Goal: Navigation & Orientation: Understand site structure

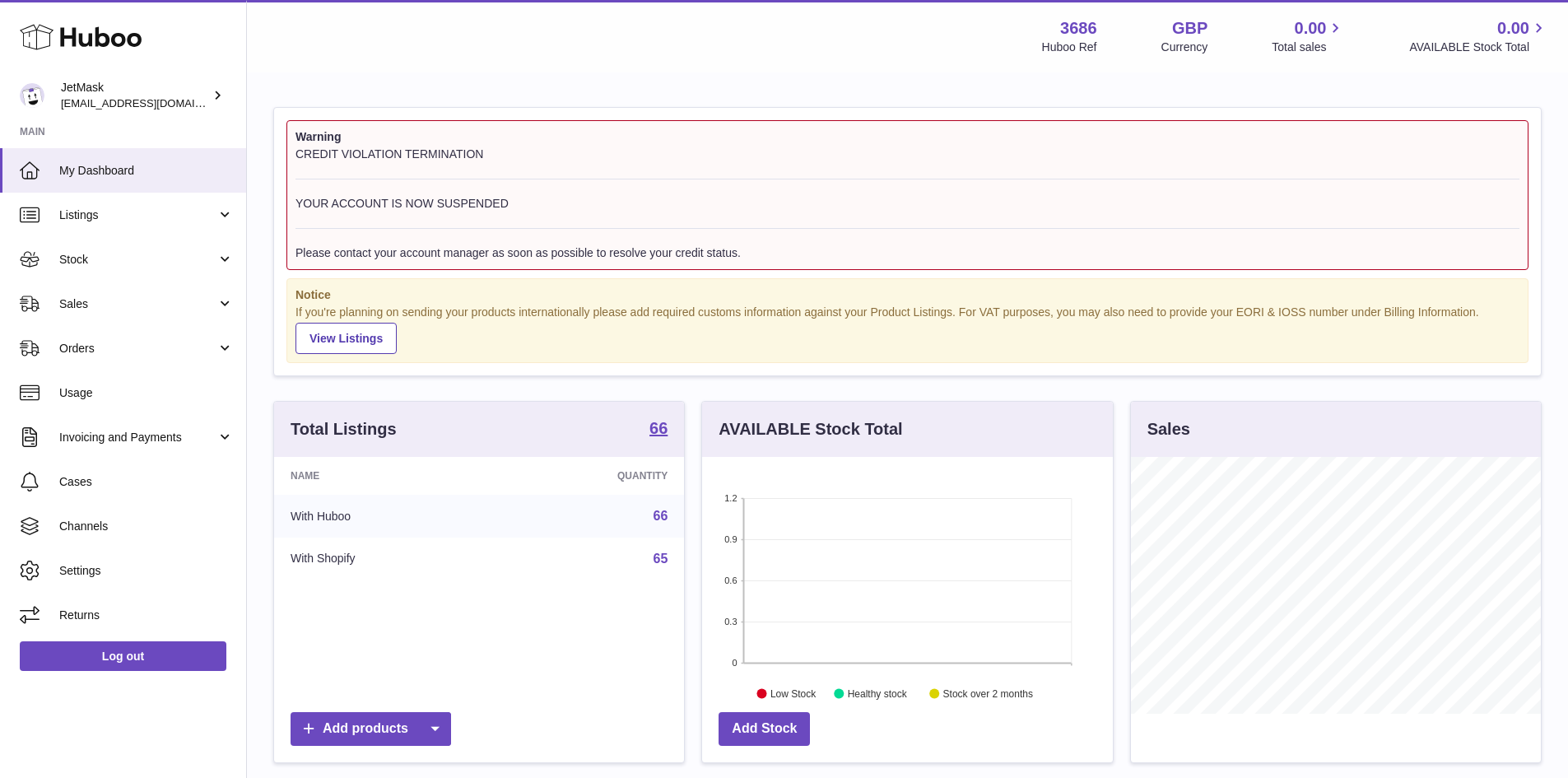
scroll to position [257, 410]
click at [81, 307] on span "Sales" at bounding box center [137, 304] width 157 height 16
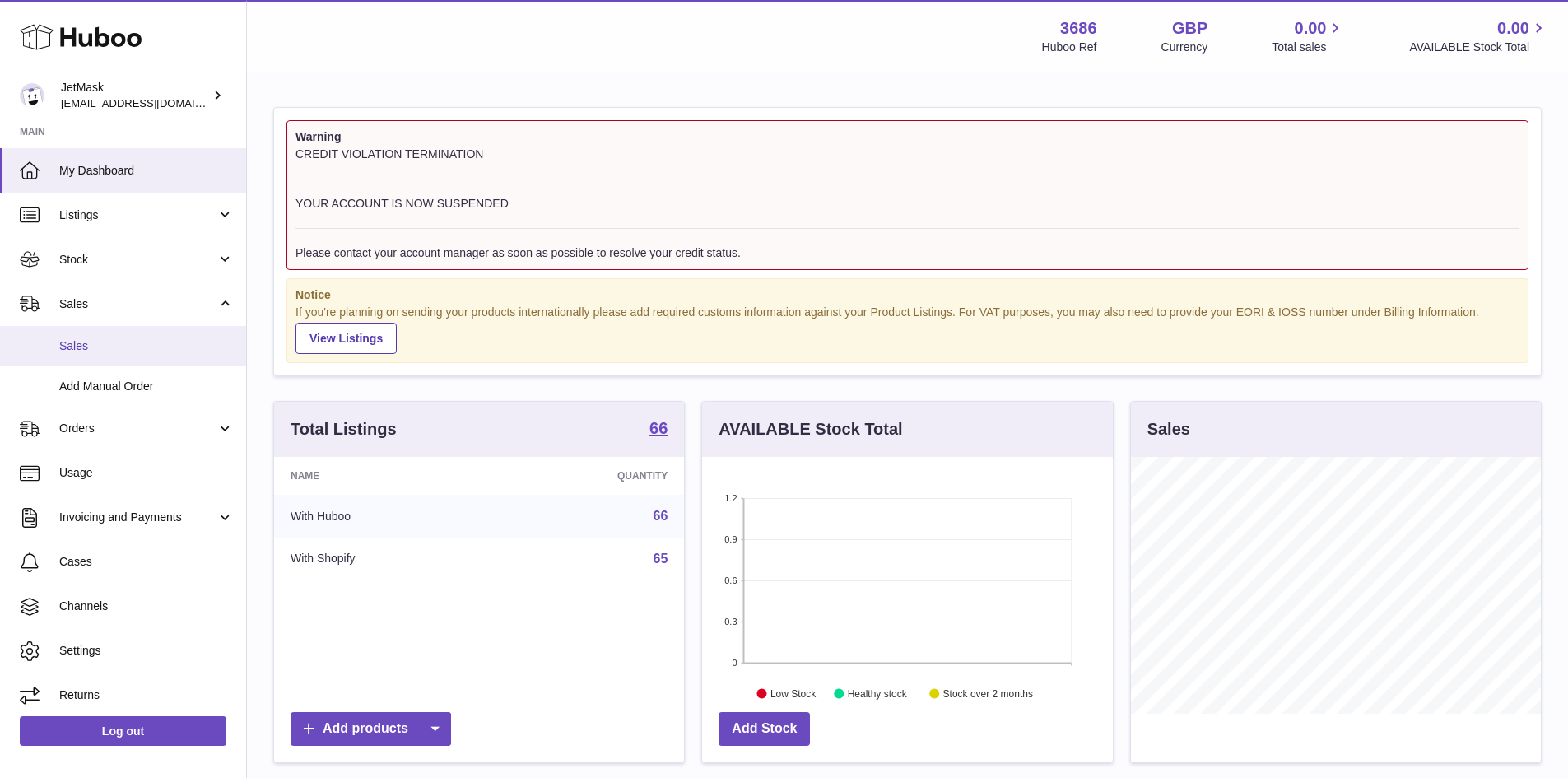
click at [131, 356] on link "Sales" at bounding box center [123, 346] width 246 height 41
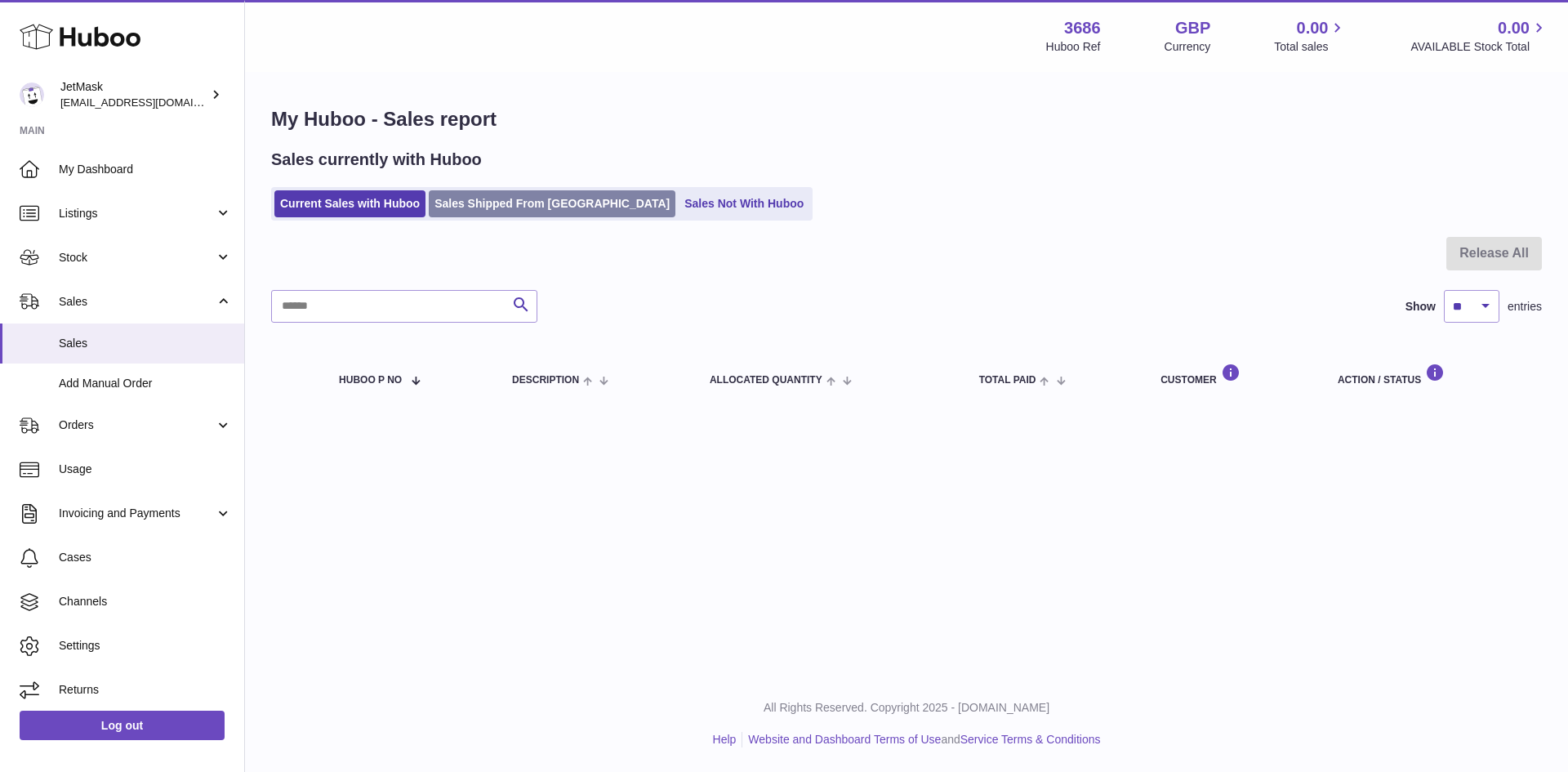
click at [483, 202] on link "Sales Shipped From Huboo" at bounding box center [551, 203] width 246 height 26
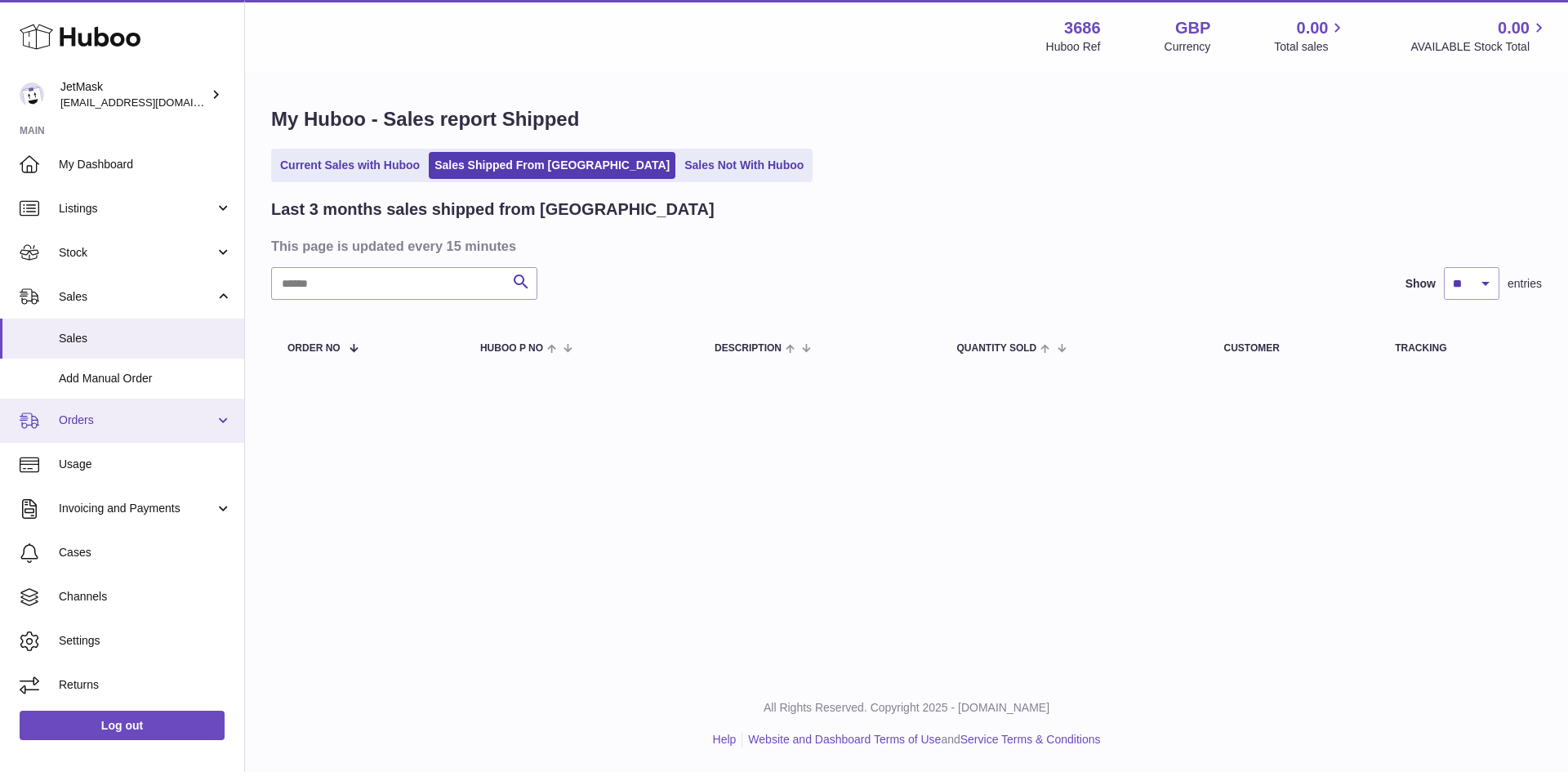
scroll to position [6, 0]
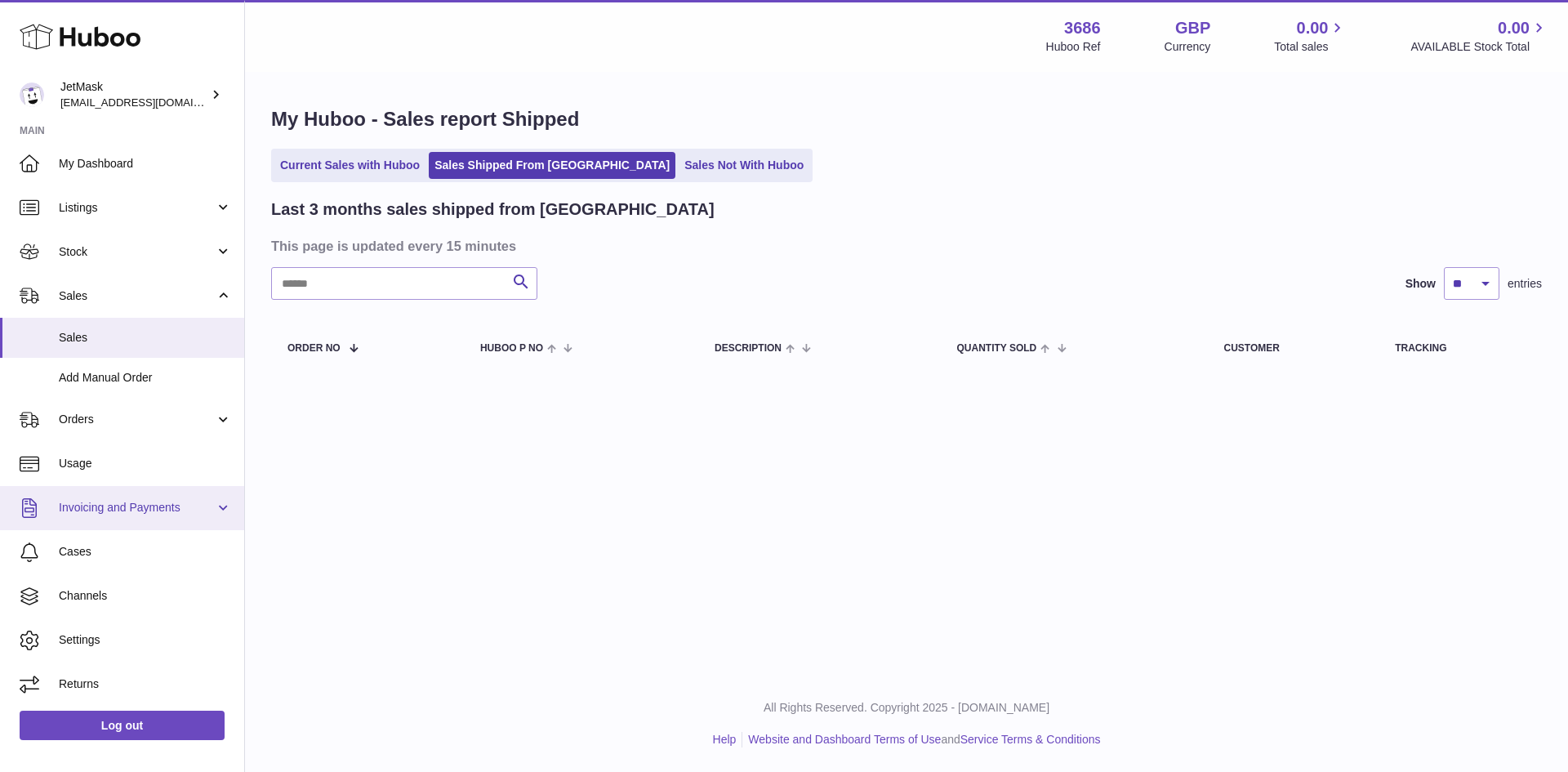
click at [153, 495] on link "Invoicing and Payments" at bounding box center [122, 507] width 244 height 44
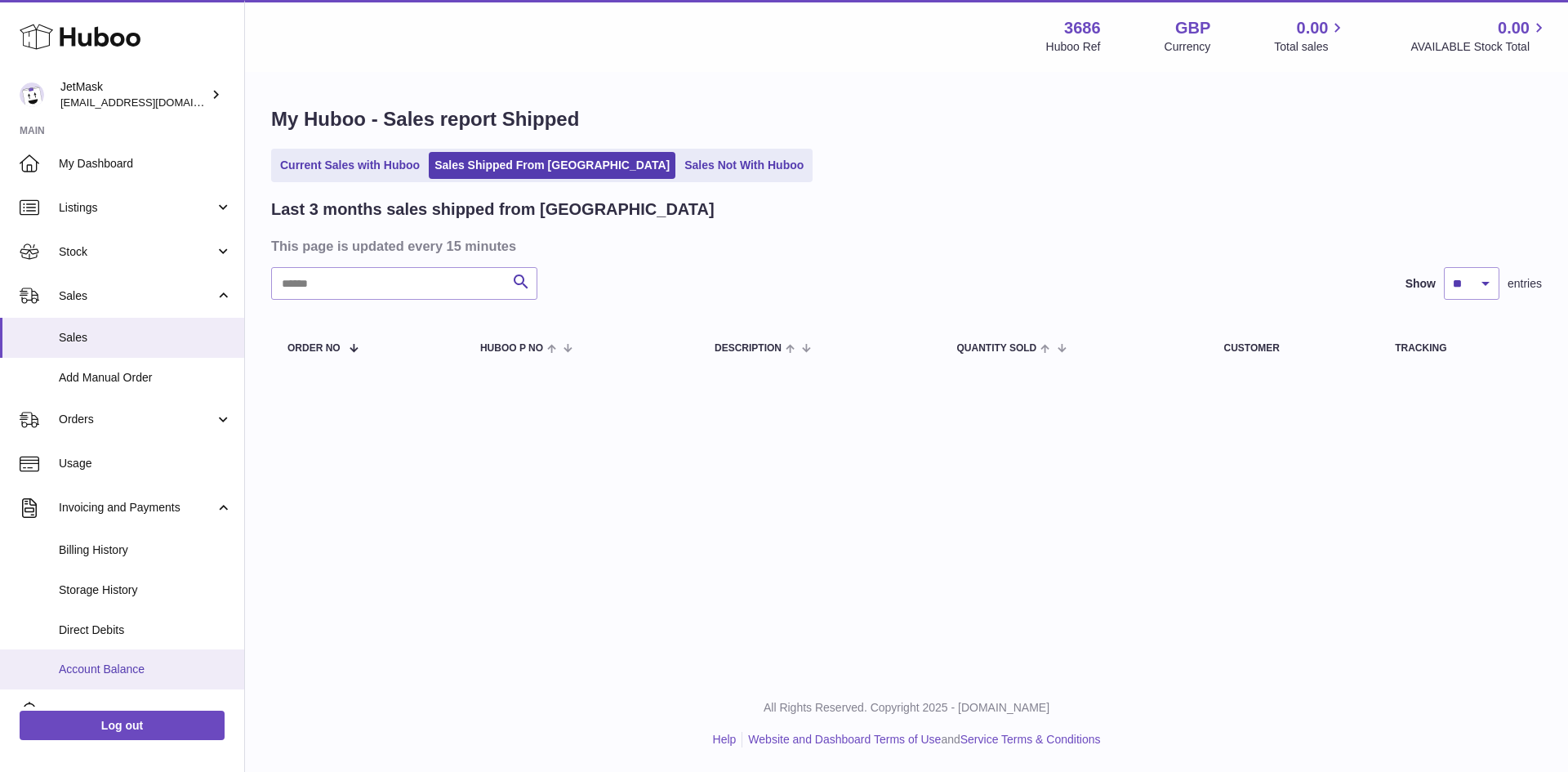
click at [143, 666] on span "Account Balance" at bounding box center [145, 669] width 173 height 16
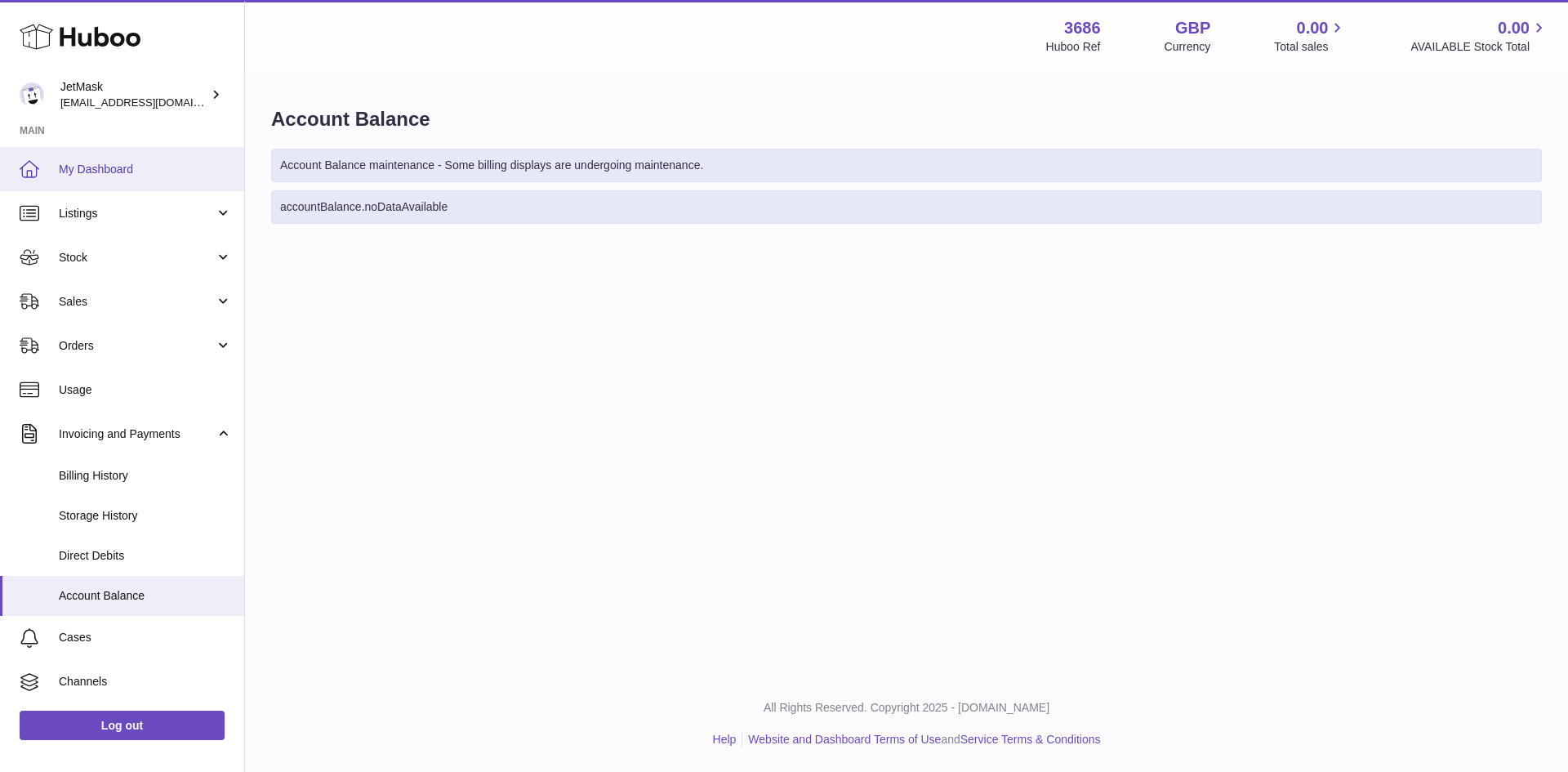
click at [133, 172] on span "My Dashboard" at bounding box center [145, 170] width 173 height 16
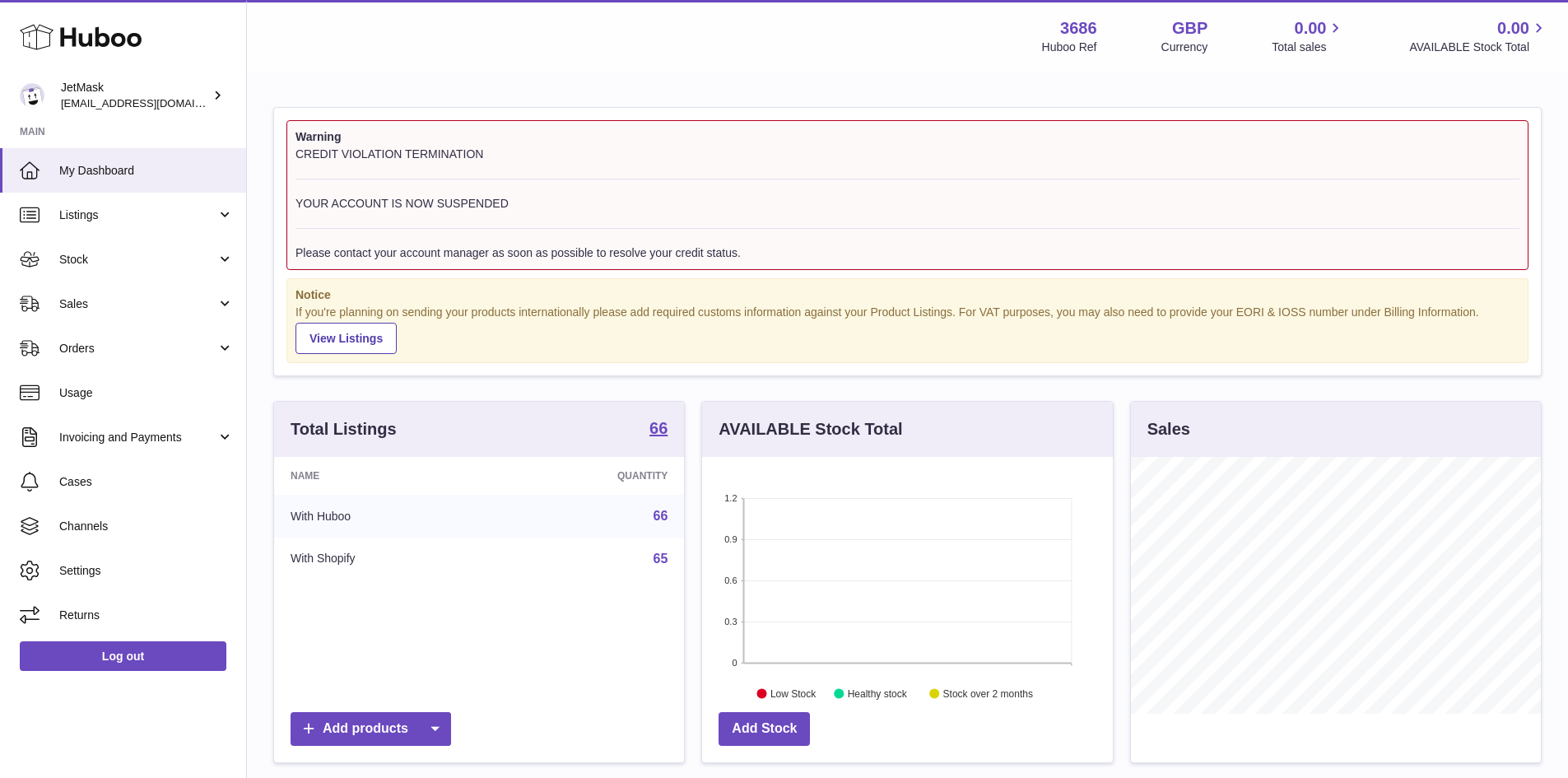
scroll to position [257, 410]
click at [158, 266] on span "Stock" at bounding box center [137, 260] width 157 height 16
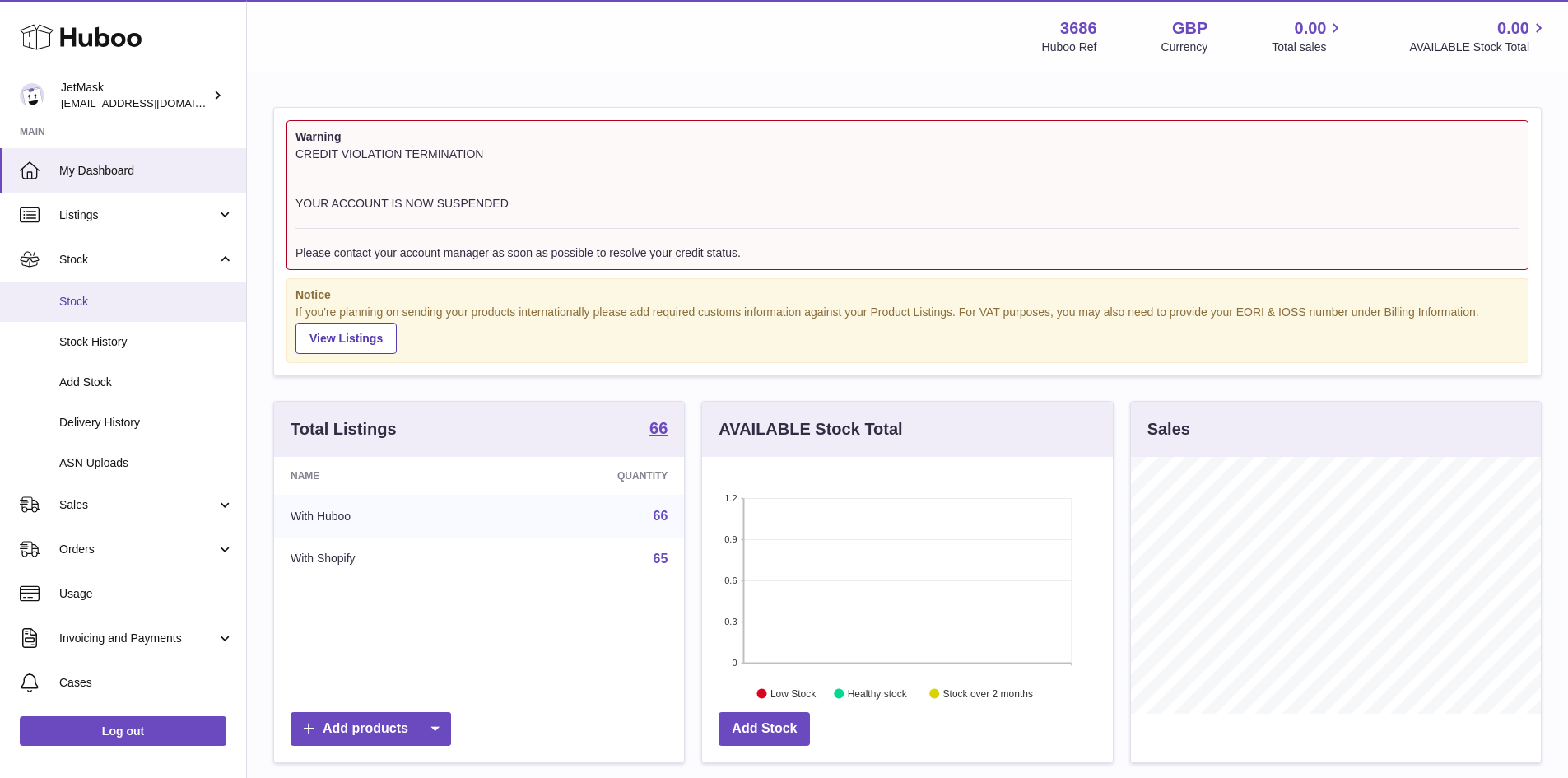
click at [140, 317] on link "Stock" at bounding box center [123, 302] width 246 height 41
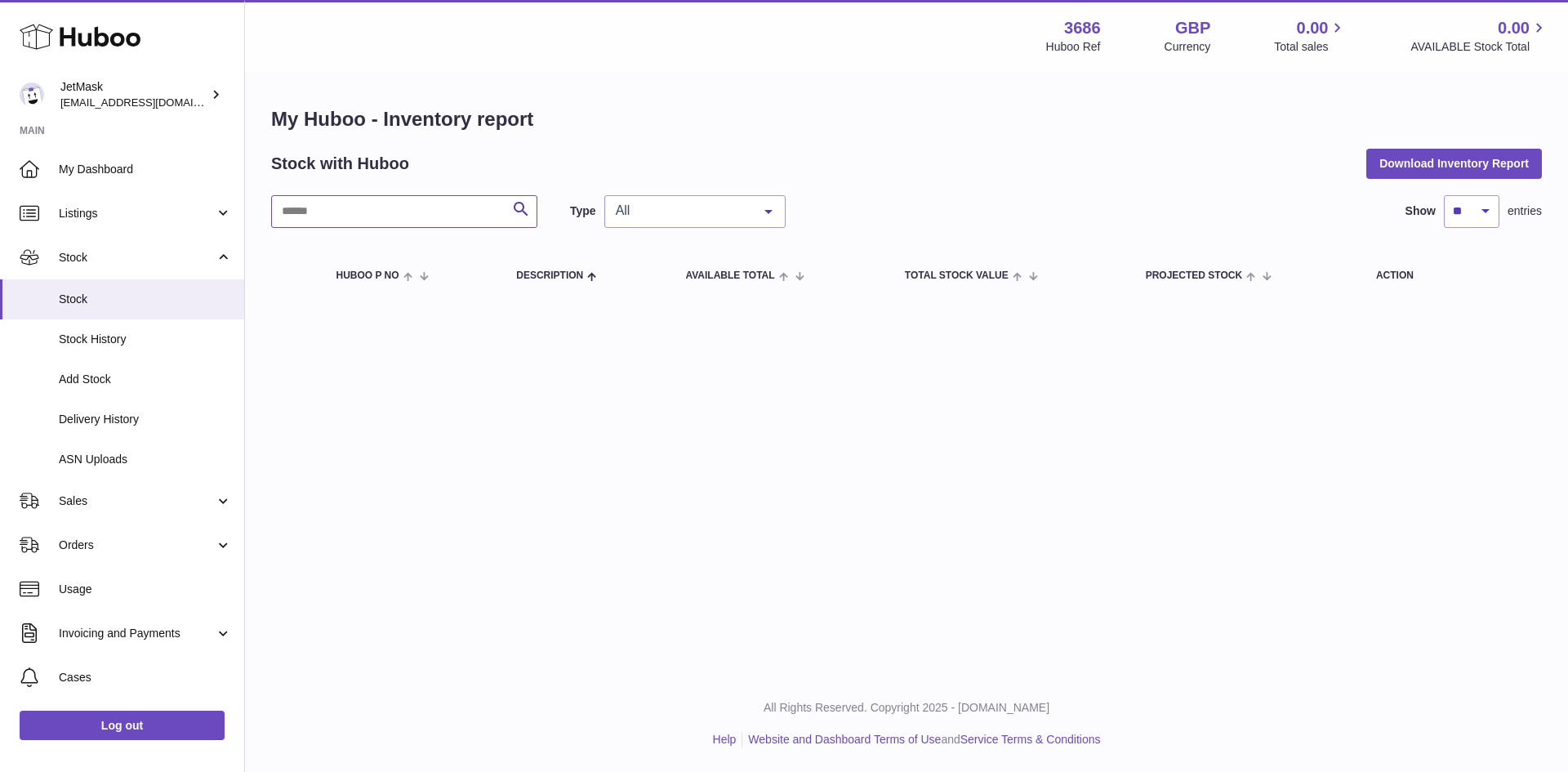
click at [387, 224] on input "text" at bounding box center [403, 211] width 266 height 32
click at [130, 224] on link "Listings" at bounding box center [122, 213] width 244 height 44
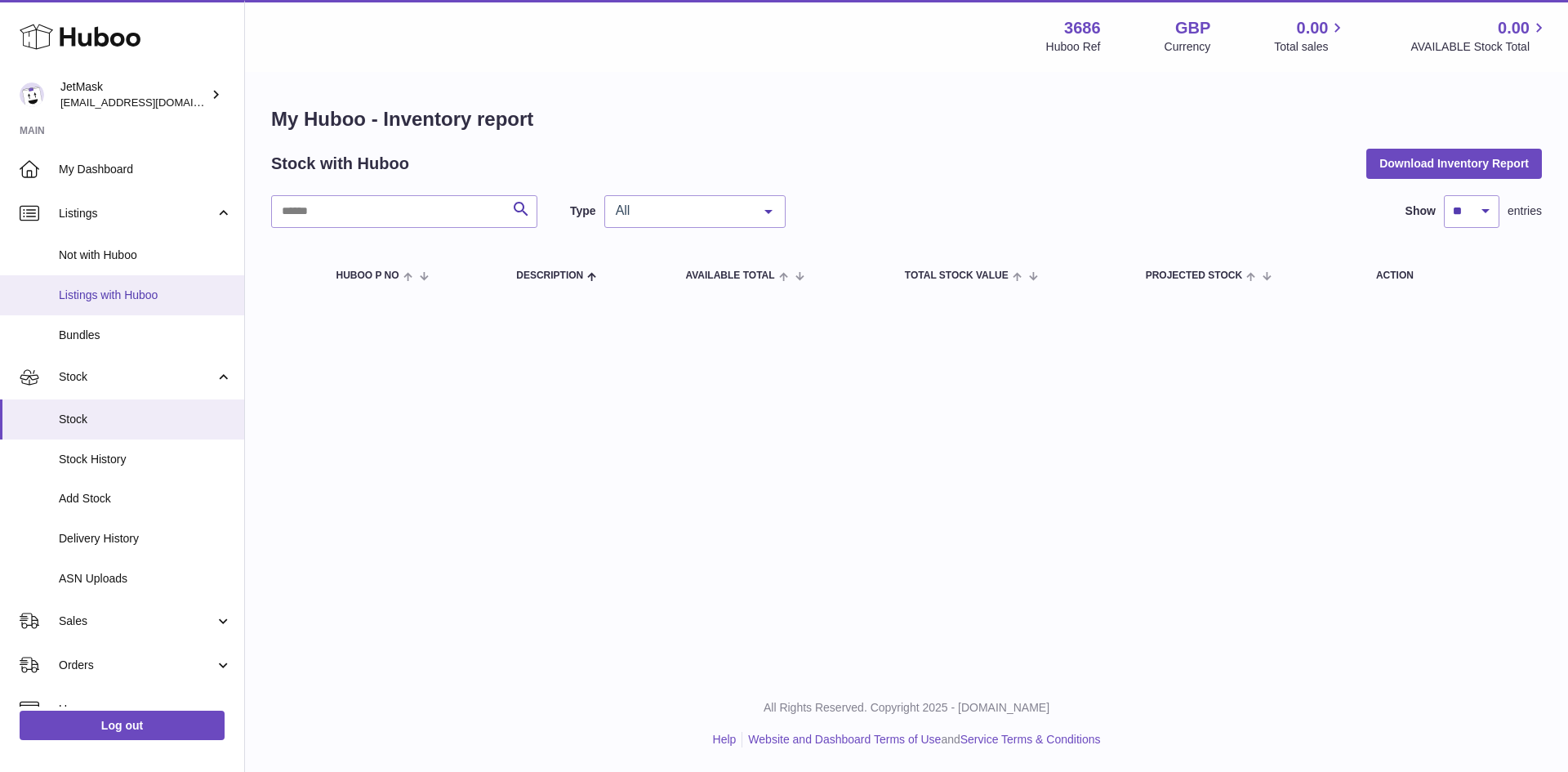
click at [149, 309] on link "Listings with Huboo" at bounding box center [122, 295] width 244 height 40
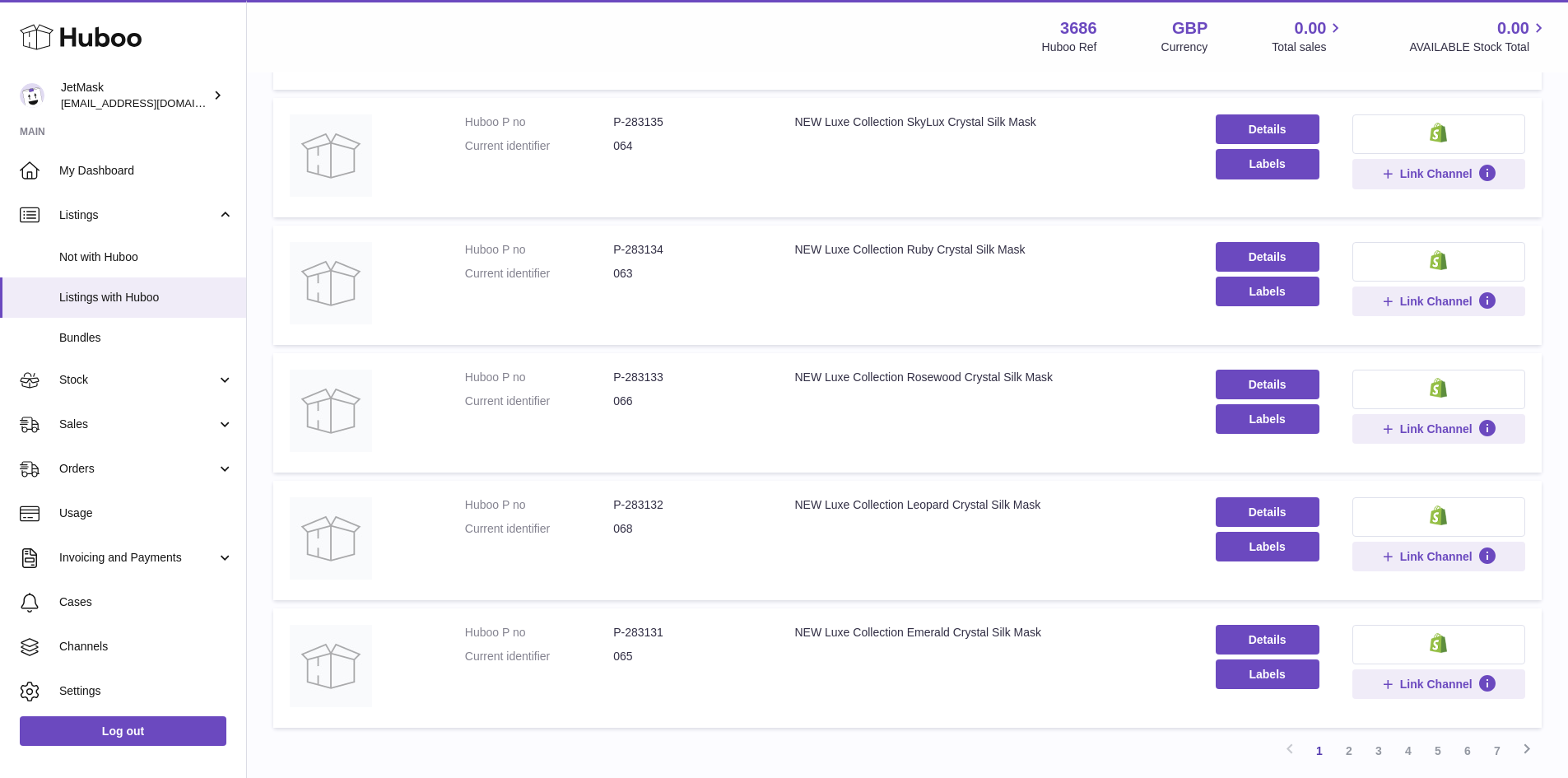
scroll to position [1024, 0]
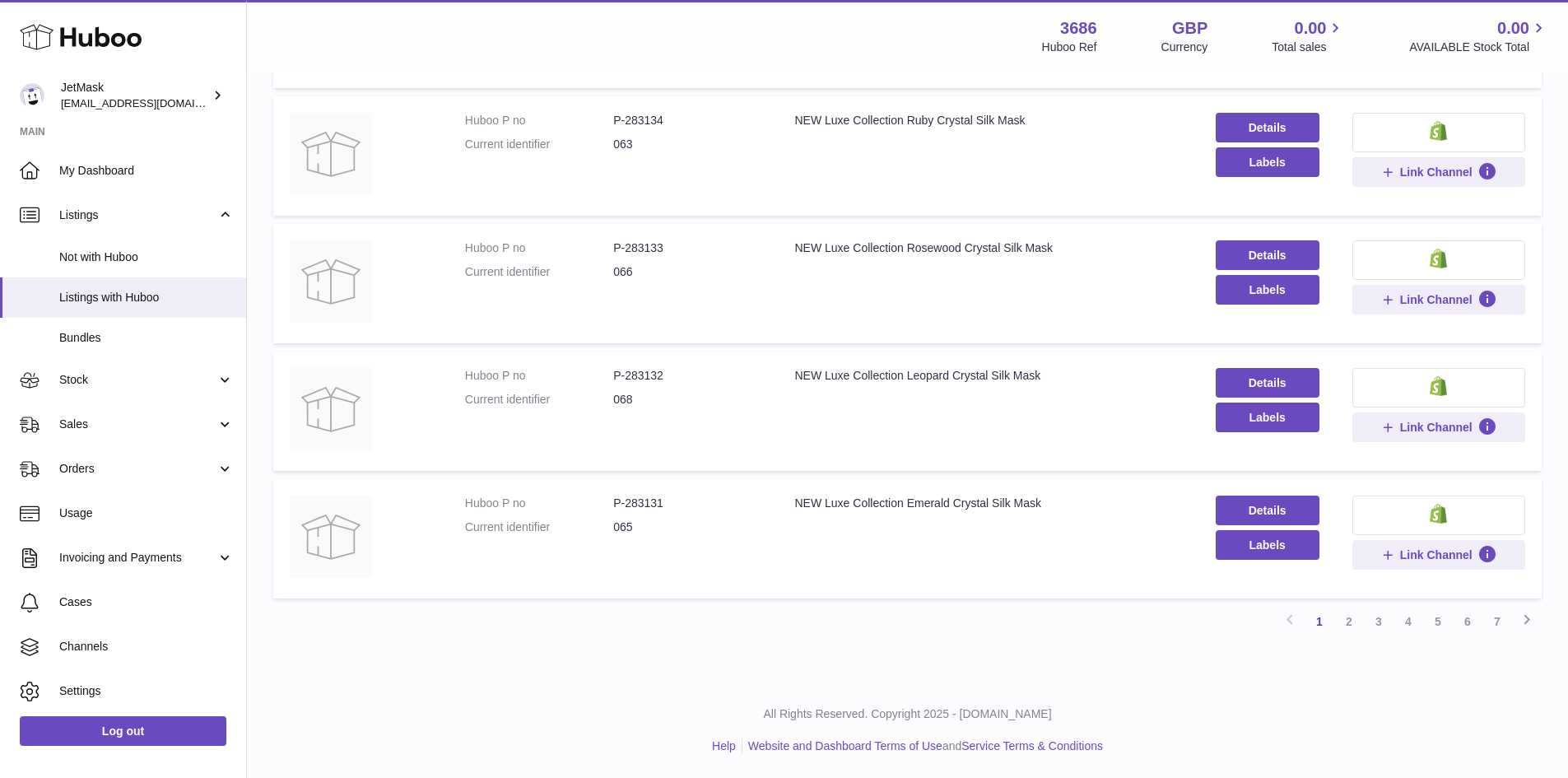
drag, startPoint x: 765, startPoint y: 312, endPoint x: 773, endPoint y: 604, distance: 292.1
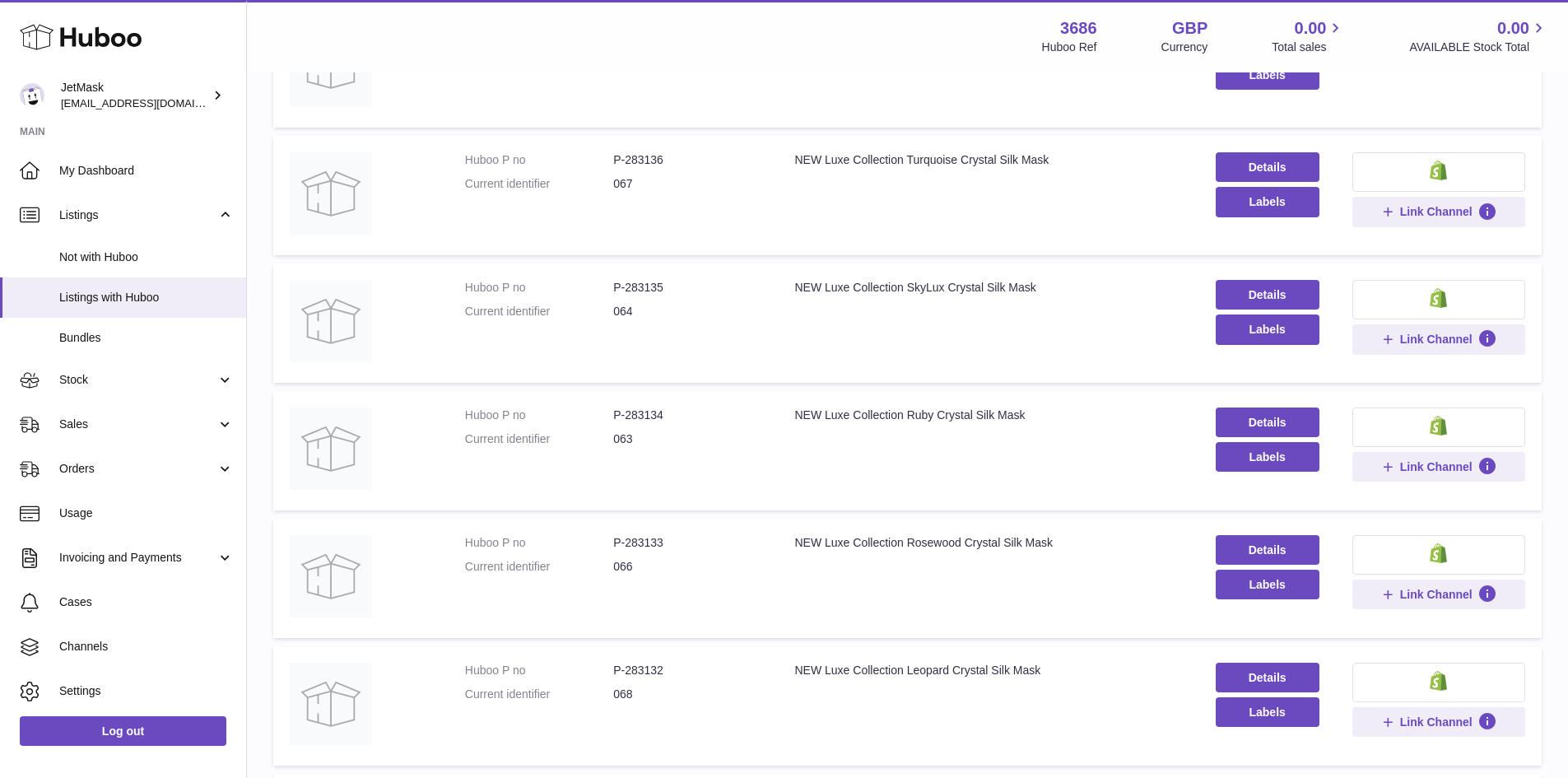
scroll to position [0, 0]
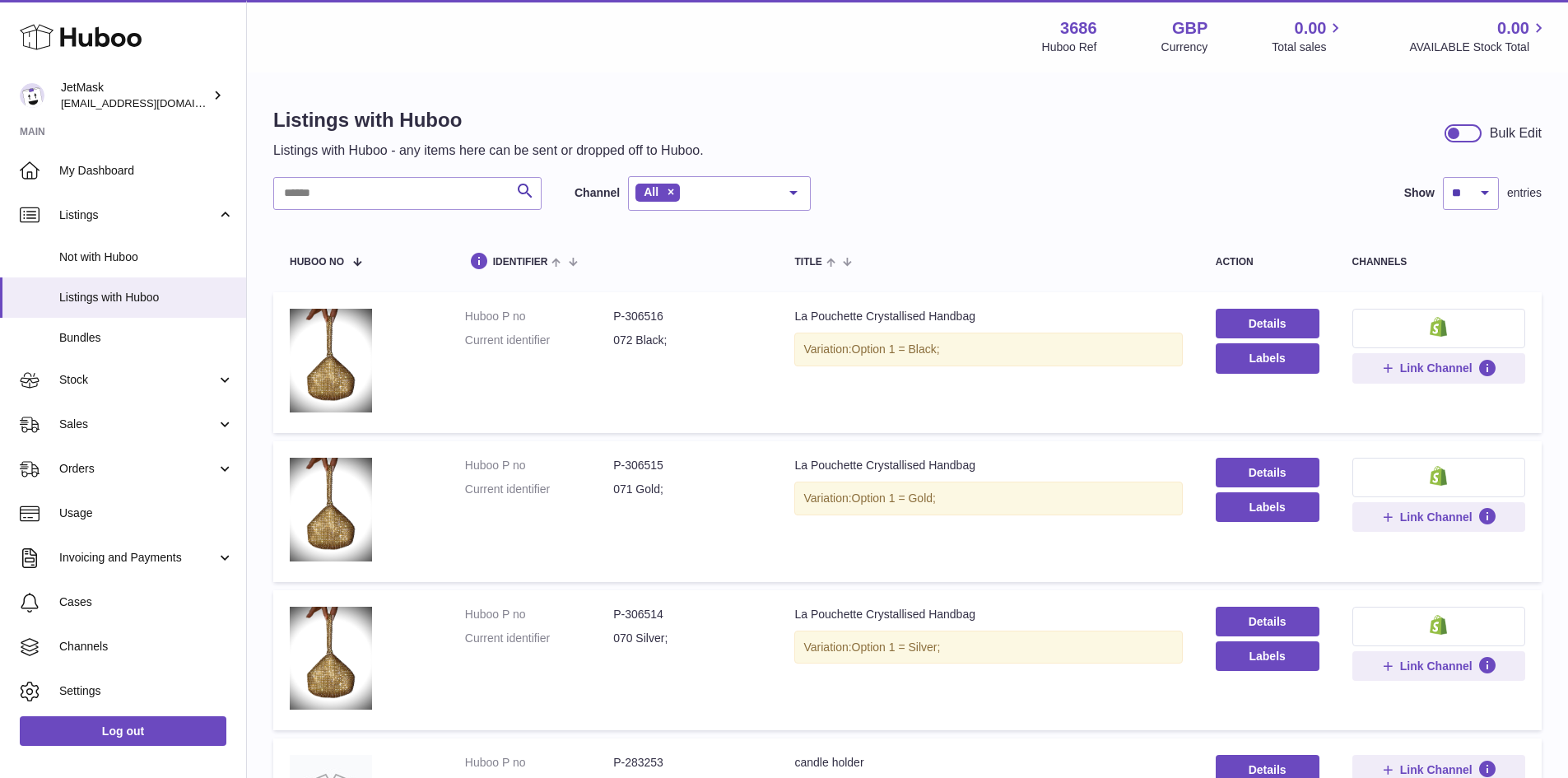
drag, startPoint x: 761, startPoint y: 501, endPoint x: 765, endPoint y: 292, distance: 209.0
